Goal: Task Accomplishment & Management: Complete application form

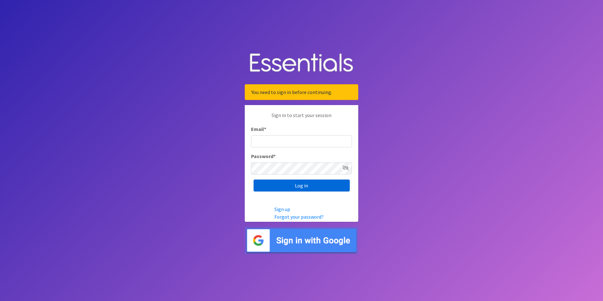
type input "[PERSON_NAME][DOMAIN_NAME][EMAIL_ADDRESS][DOMAIN_NAME]"
click at [311, 185] on input "Log in" at bounding box center [302, 186] width 96 height 12
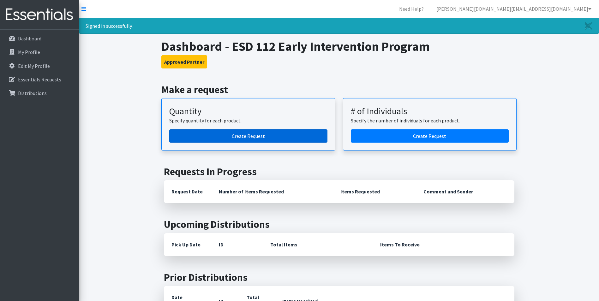
click at [243, 136] on link "Create Request" at bounding box center [248, 135] width 158 height 13
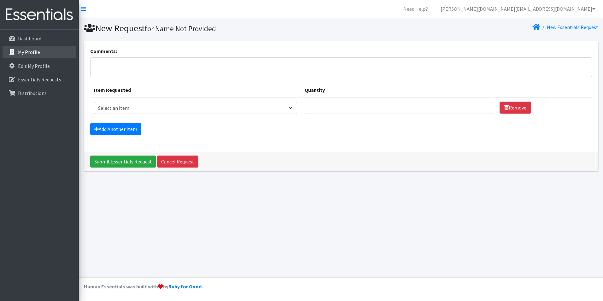
click at [39, 54] on link "My Profile" at bounding box center [40, 52] width 74 height 13
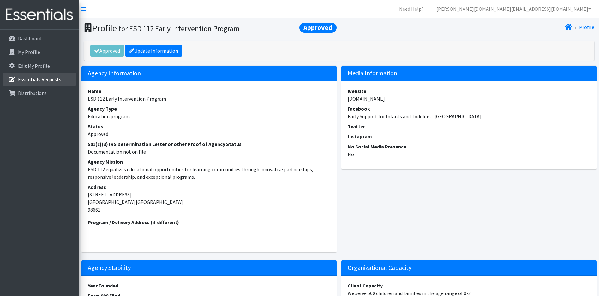
click at [29, 80] on p "Essentials Requests" at bounding box center [39, 79] width 43 height 6
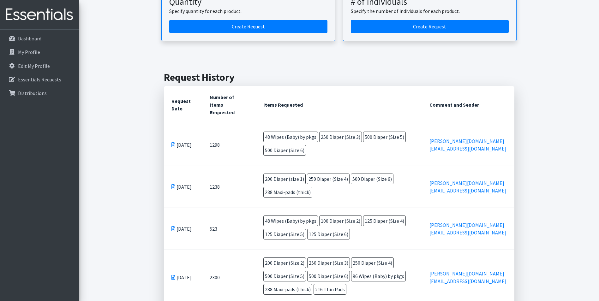
scroll to position [84, 0]
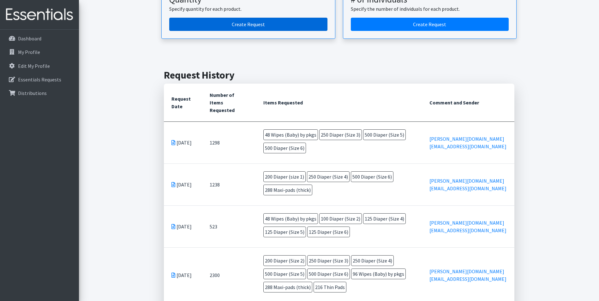
click at [264, 26] on link "Create Request" at bounding box center [248, 24] width 158 height 13
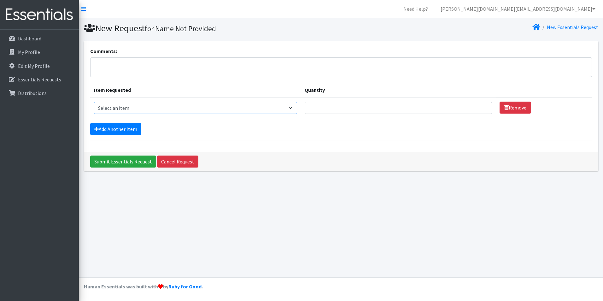
click at [193, 105] on select "Select an item Diaper (Size 2) Diaper (Size 3) Diaper (Size 4) Diaper (Size 5) …" at bounding box center [196, 108] width 204 height 12
select select "2961"
click at [94, 102] on select "Select an item Diaper (Size 2) Diaper (Size 3) Diaper (Size 4) Diaper (Size 5) …" at bounding box center [196, 108] width 204 height 12
click at [362, 107] on input "Quantity" at bounding box center [398, 108] width 187 height 12
type input "250"
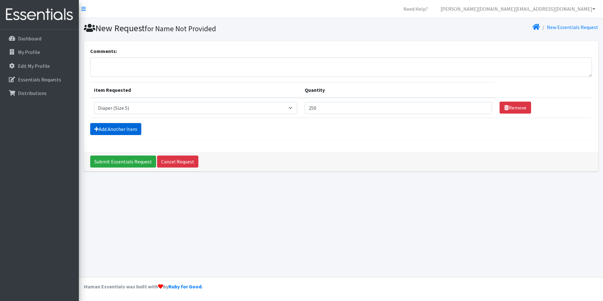
click at [110, 128] on link "Add Another Item" at bounding box center [115, 129] width 51 height 12
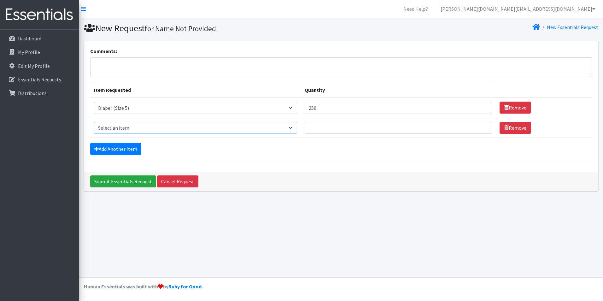
drag, startPoint x: 293, startPoint y: 128, endPoint x: 289, endPoint y: 128, distance: 4.2
click at [293, 128] on select "Select an item Diaper (Size 2) Diaper (Size 3) Diaper (Size 4) Diaper (Size 5) …" at bounding box center [196, 128] width 204 height 12
select select "2950"
click at [94, 122] on select "Select an item Diaper (Size 2) Diaper (Size 3) Diaper (Size 4) Diaper (Size 5) …" at bounding box center [196, 128] width 204 height 12
click at [320, 130] on input "Quantity" at bounding box center [398, 128] width 187 height 12
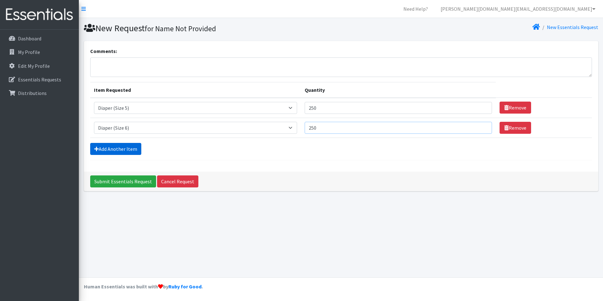
type input "250"
click at [111, 150] on link "Add Another Item" at bounding box center [115, 149] width 51 height 12
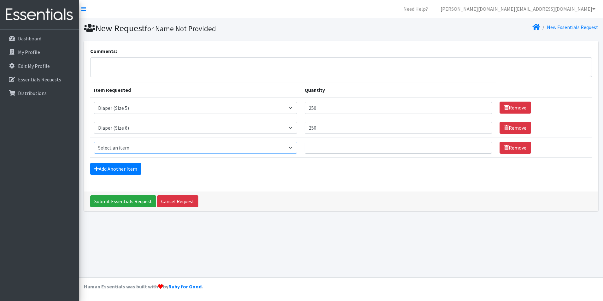
click at [294, 147] on select "Select an item Diaper (Size 2) Diaper (Size 3) Diaper (Size 4) Diaper (Size 5) …" at bounding box center [196, 148] width 204 height 12
select select "14382"
click at [94, 142] on select "Select an item Diaper (Size 2) Diaper (Size 3) Diaper (Size 4) Diaper (Size 5) …" at bounding box center [196, 148] width 204 height 12
click at [325, 150] on input "Quantity" at bounding box center [398, 148] width 187 height 12
type input "288"
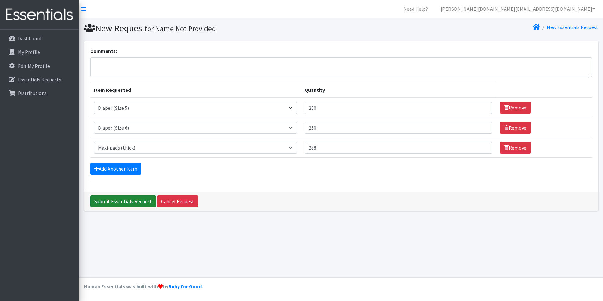
click at [132, 200] on input "Submit Essentials Request" at bounding box center [123, 201] width 66 height 12
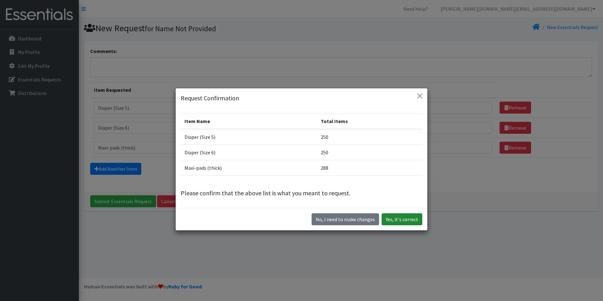
click at [409, 216] on button "Yes, it's correct" at bounding box center [402, 219] width 41 height 12
